Goal: Task Accomplishment & Management: Manage account settings

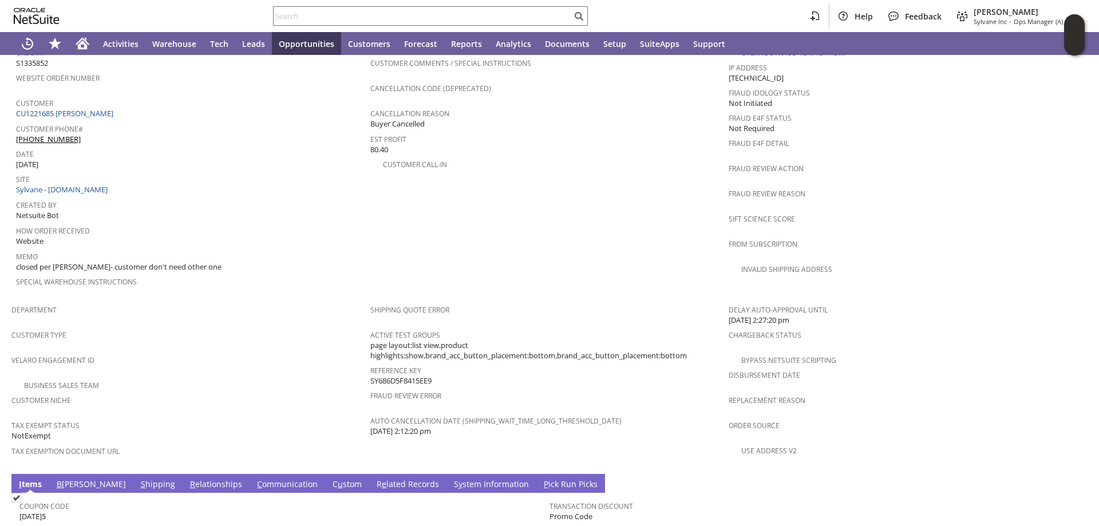
scroll to position [644, 0]
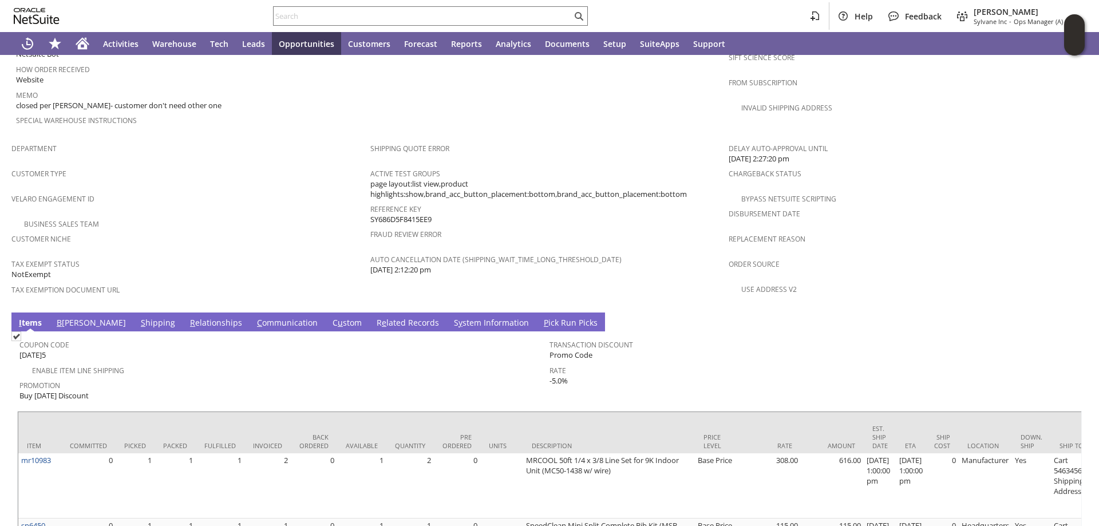
click at [66, 317] on link "B illing" at bounding box center [91, 323] width 75 height 13
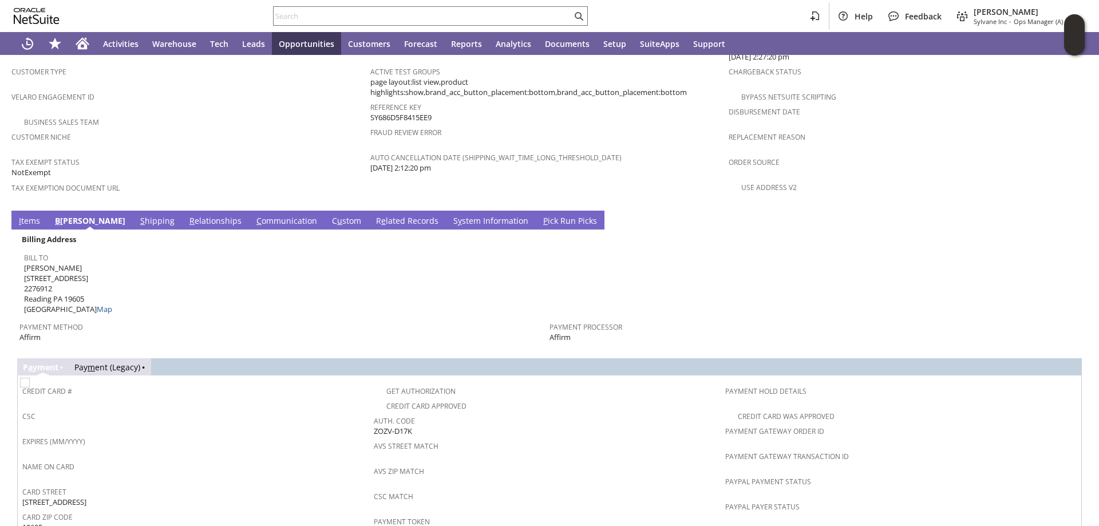
scroll to position [753, 0]
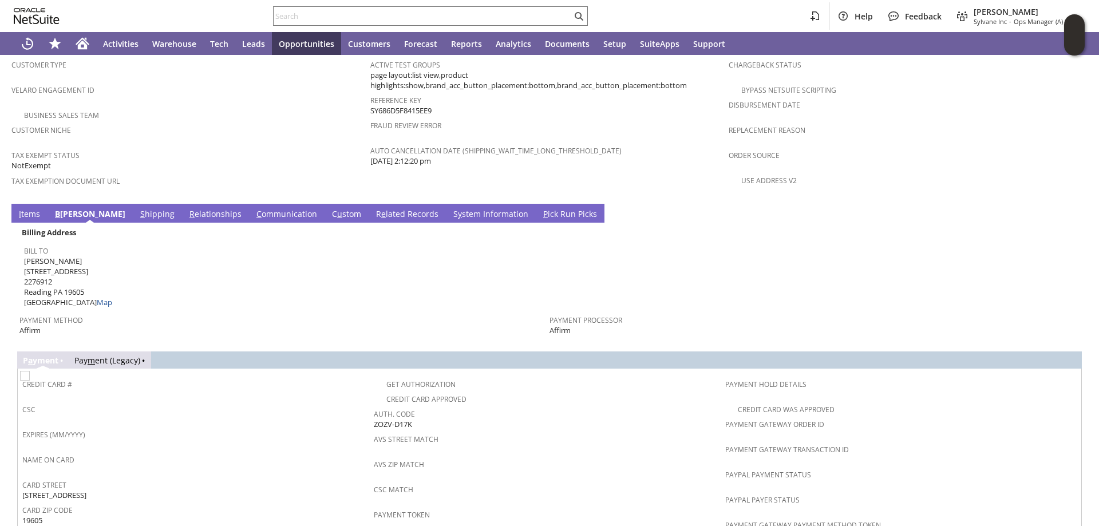
drag, startPoint x: 374, startPoint y: 397, endPoint x: 425, endPoint y: 396, distance: 51.0
click at [425, 406] on div "Auth. Code ZOZV-D17K" at bounding box center [547, 418] width 346 height 24
drag, startPoint x: 372, startPoint y: 396, endPoint x: 428, endPoint y: 391, distance: 56.9
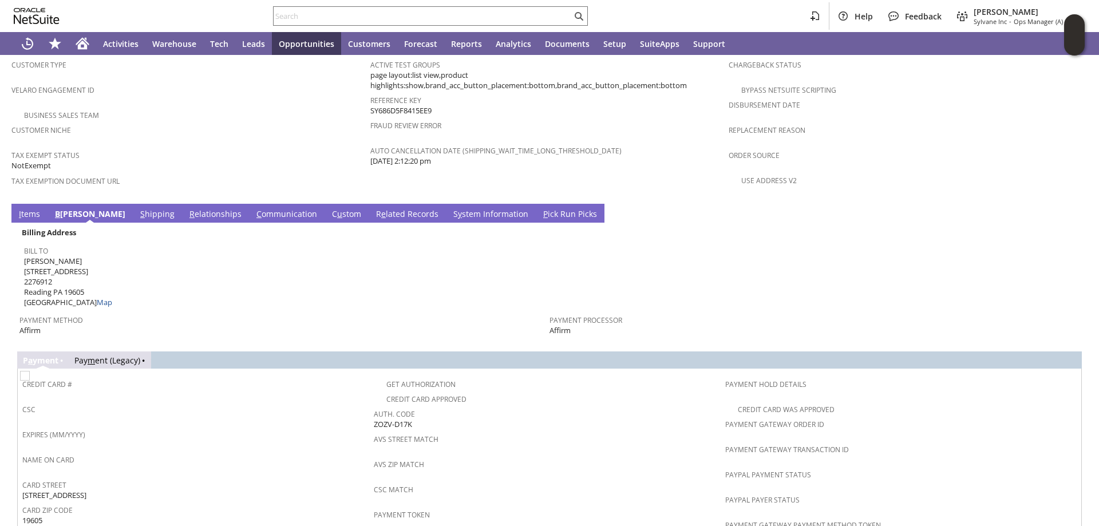
click at [428, 406] on div "Auth. Code ZOZV-D17K" at bounding box center [547, 418] width 346 height 24
copy span "ZOZV-D17K"
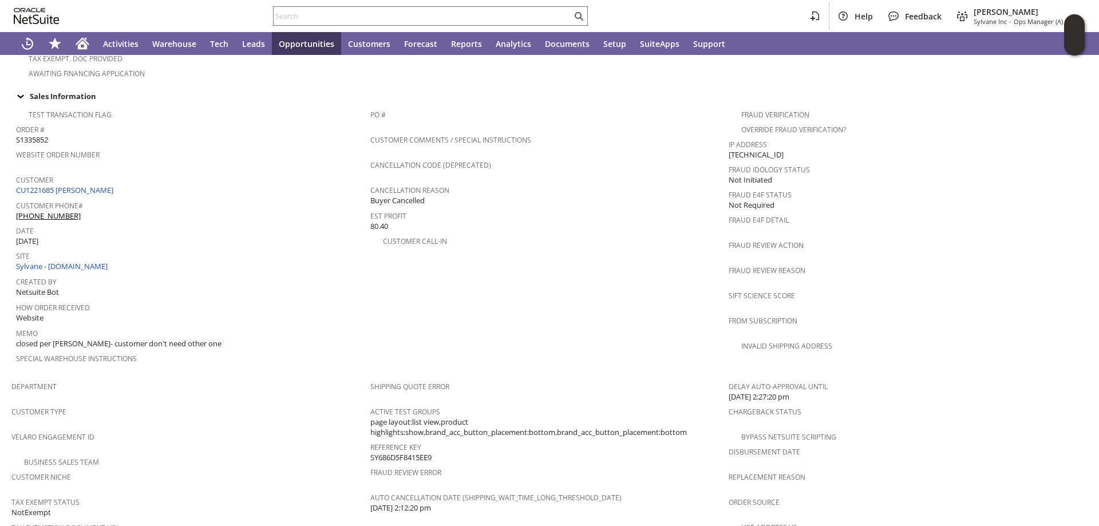
scroll to position [401, 0]
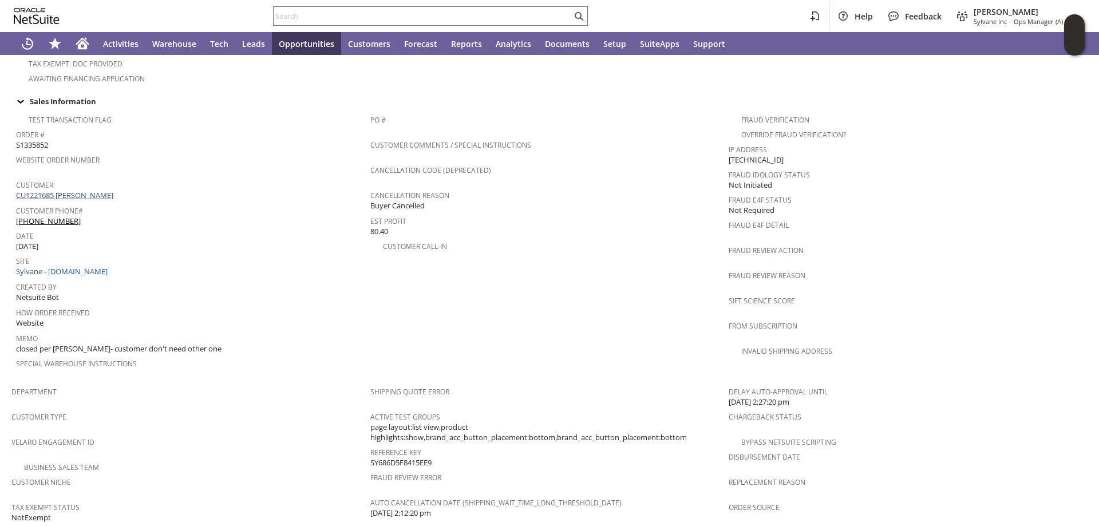
click at [100, 190] on link "CU1221685 Carolyn Krushinskie" at bounding box center [66, 195] width 100 height 10
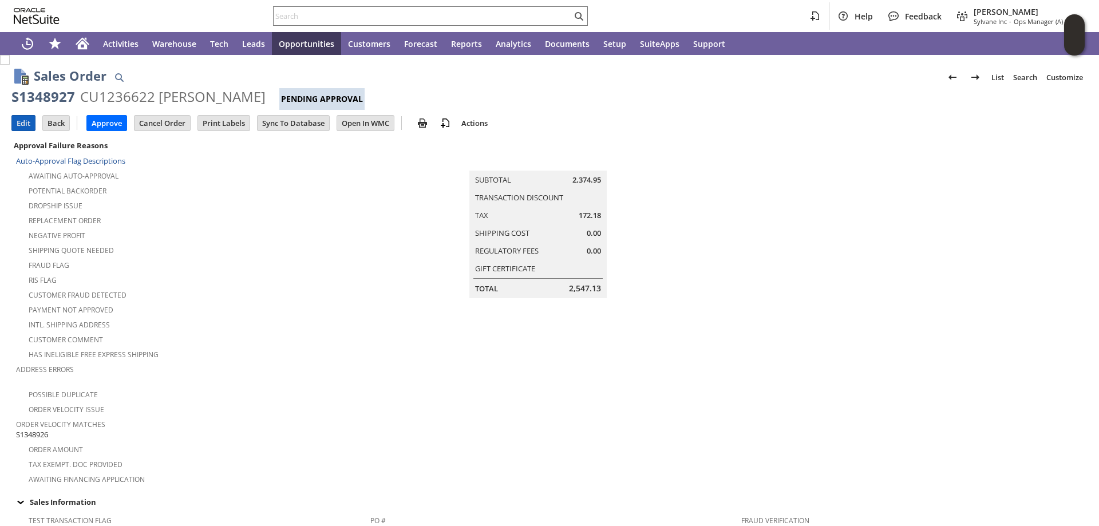
click at [22, 124] on input "Edit" at bounding box center [23, 123] width 23 height 15
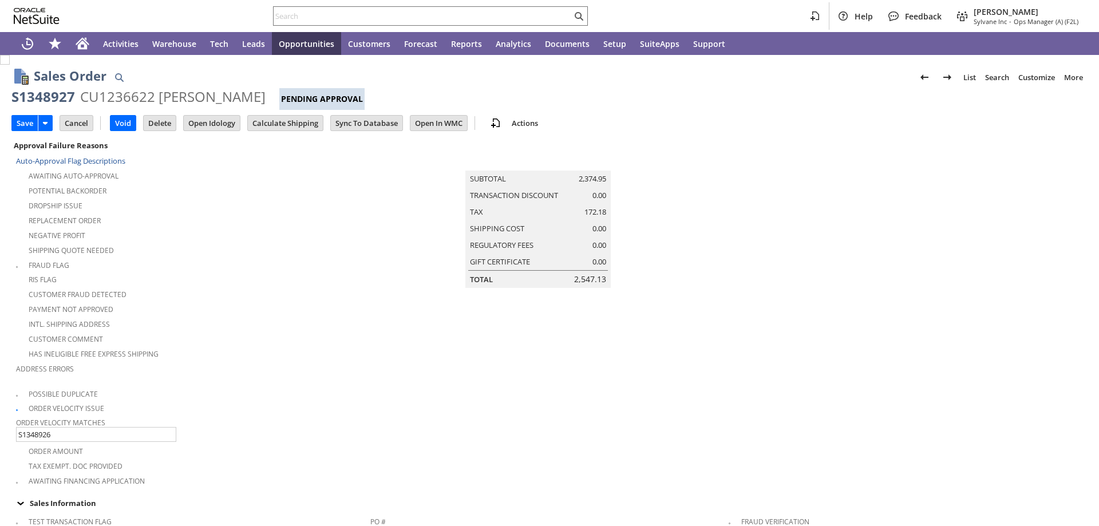
click at [283, 458] on div "Tax Exempt. Doc Provided" at bounding box center [193, 465] width 354 height 14
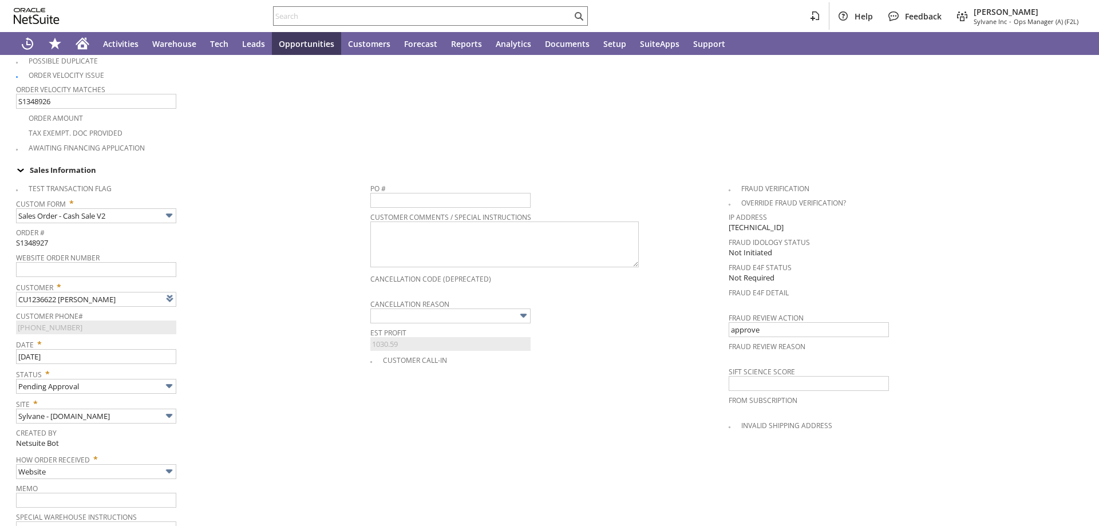
scroll to position [333, 0]
type input "Intelligent Recommendations¹⁰"
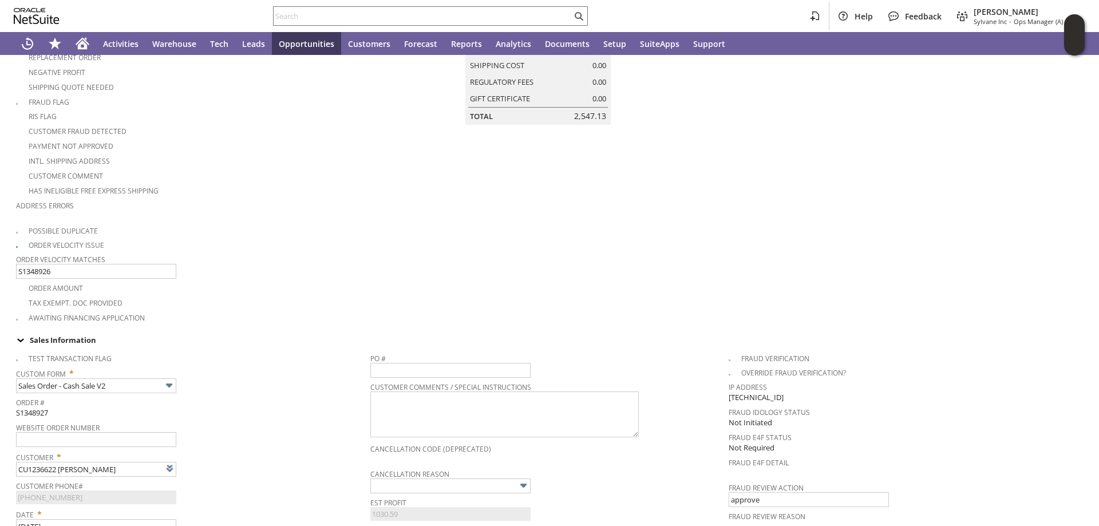
scroll to position [0, 0]
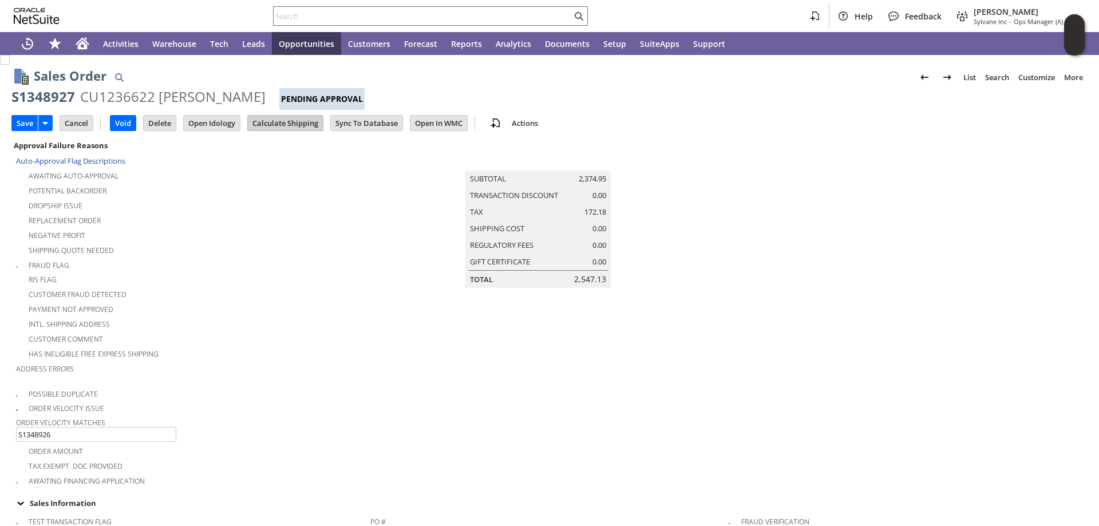
click at [300, 125] on input "Calculate Shipping" at bounding box center [285, 123] width 75 height 15
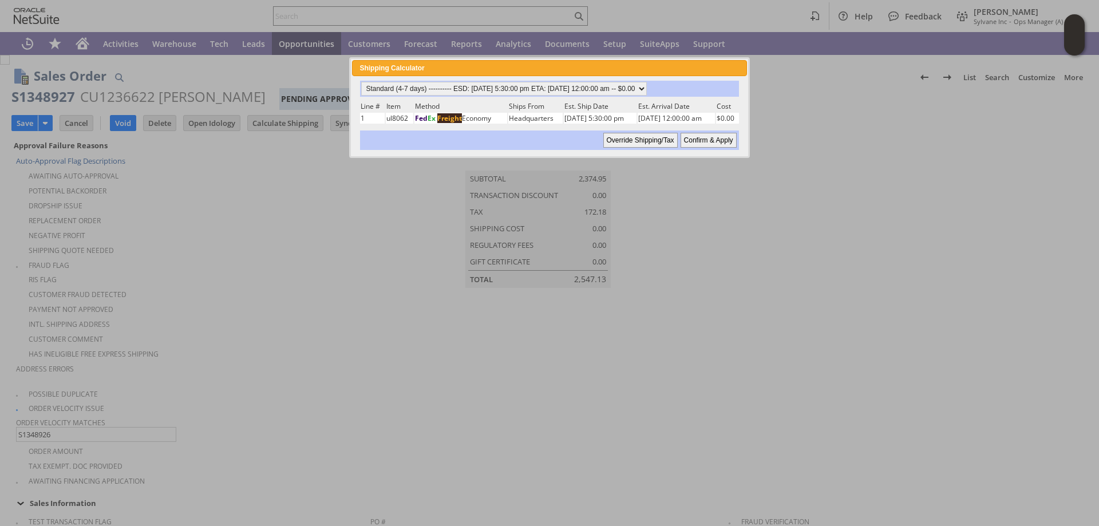
click at [707, 136] on input "Confirm & Apply" at bounding box center [709, 140] width 56 height 15
type input "Add"
type input "Copy Previous"
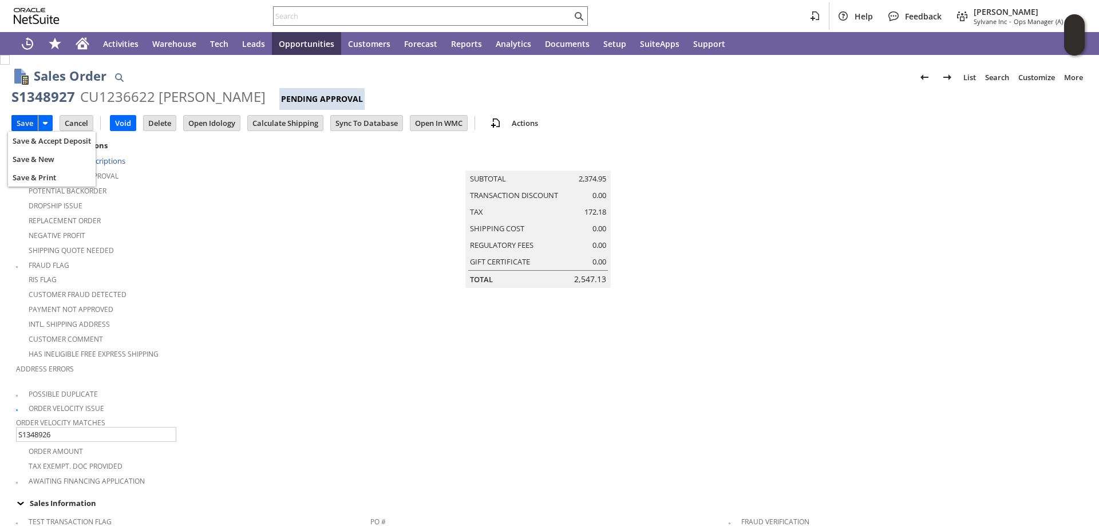
click at [23, 119] on input "Save" at bounding box center [25, 123] width 26 height 15
